Goal: Navigation & Orientation: Find specific page/section

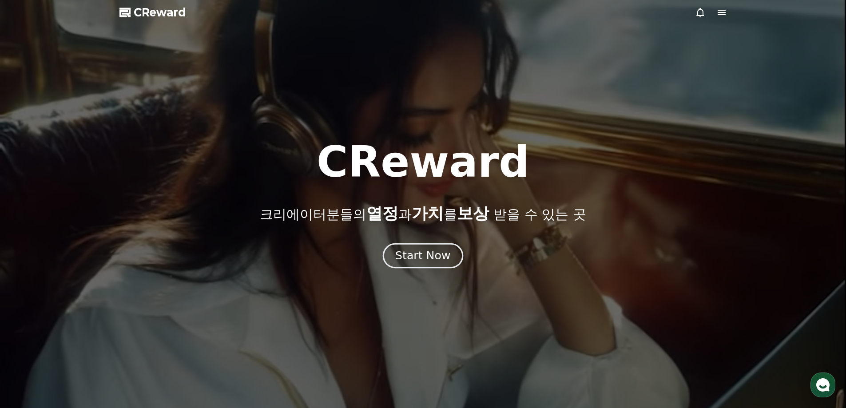
click at [395, 253] on button "Start Now" at bounding box center [423, 255] width 80 height 25
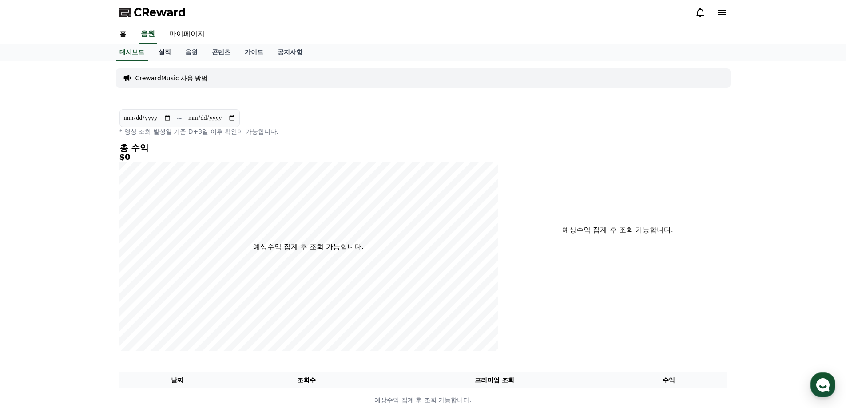
click at [167, 52] on link "실적" at bounding box center [164, 52] width 27 height 17
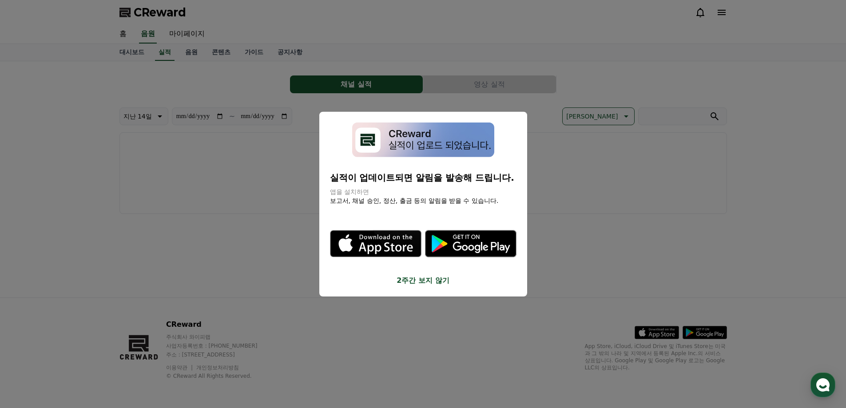
click at [418, 286] on div "실적이 업데이트되면 알림을 발송해 드립니다. 앱을 설치하면 보고서, 채널 승인, 정산, 출금 등의 알림을 받을 수 있습니다. .st0 { fi…" at bounding box center [423, 203] width 208 height 185
click at [431, 279] on button "2주간 보지 않기" at bounding box center [423, 280] width 187 height 11
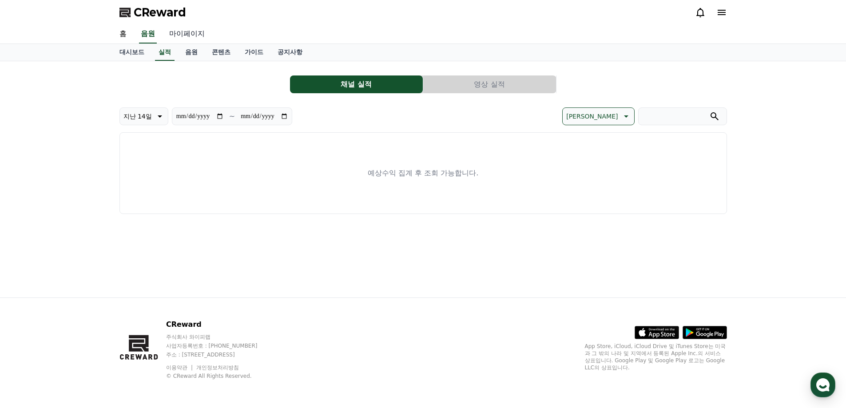
click at [176, 31] on link "마이페이지" at bounding box center [187, 34] width 50 height 19
select select "**********"
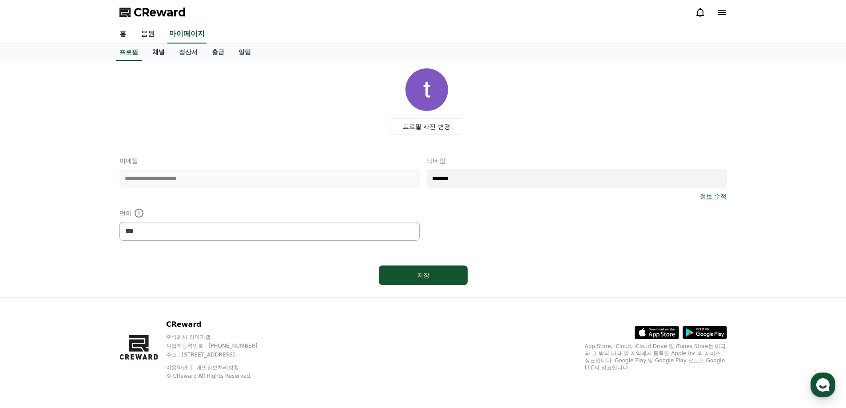
click at [158, 60] on link "채널" at bounding box center [158, 52] width 27 height 17
